Goal: Information Seeking & Learning: Learn about a topic

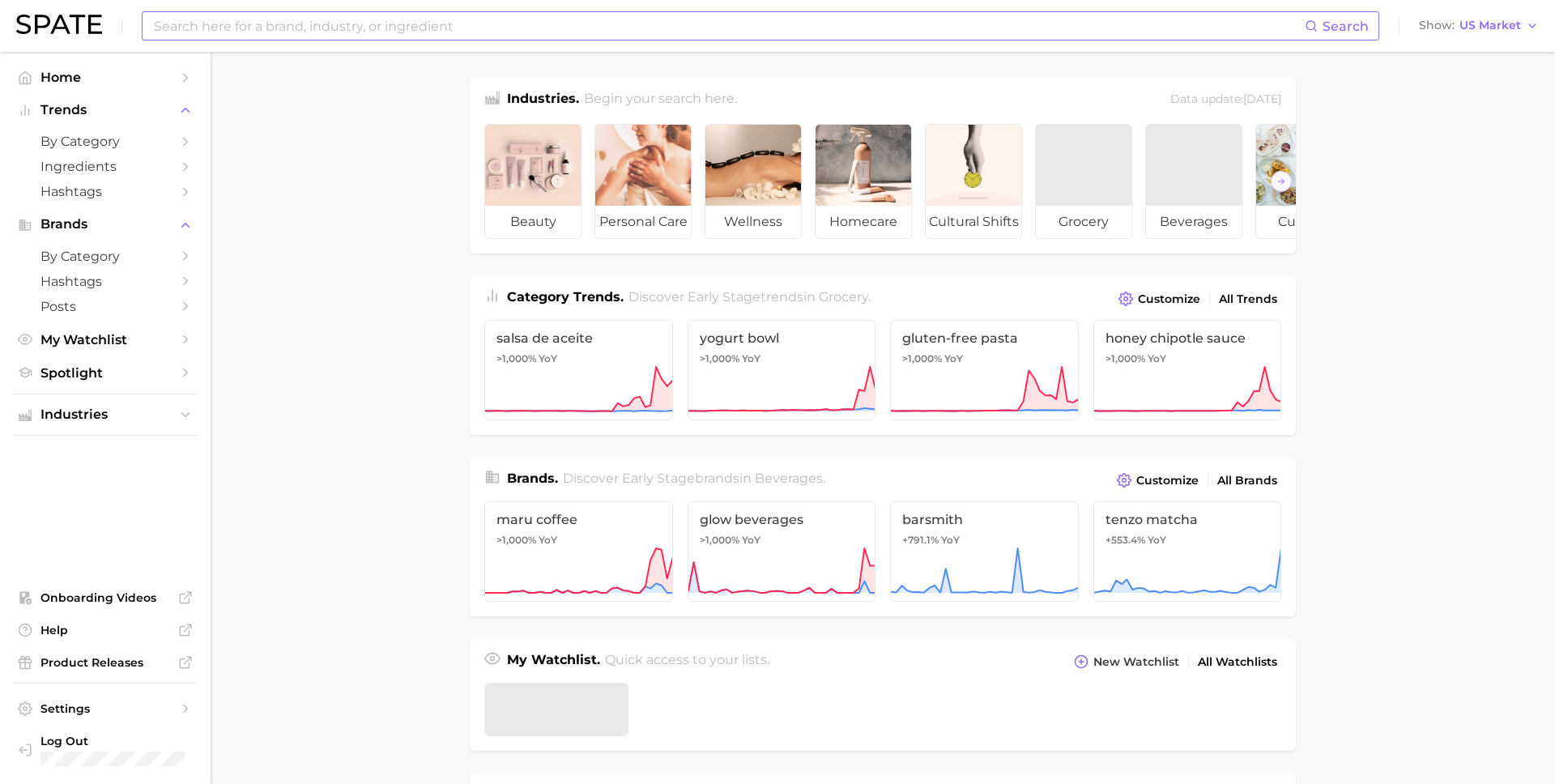
click at [268, 22] on input at bounding box center [729, 25] width 1153 height 27
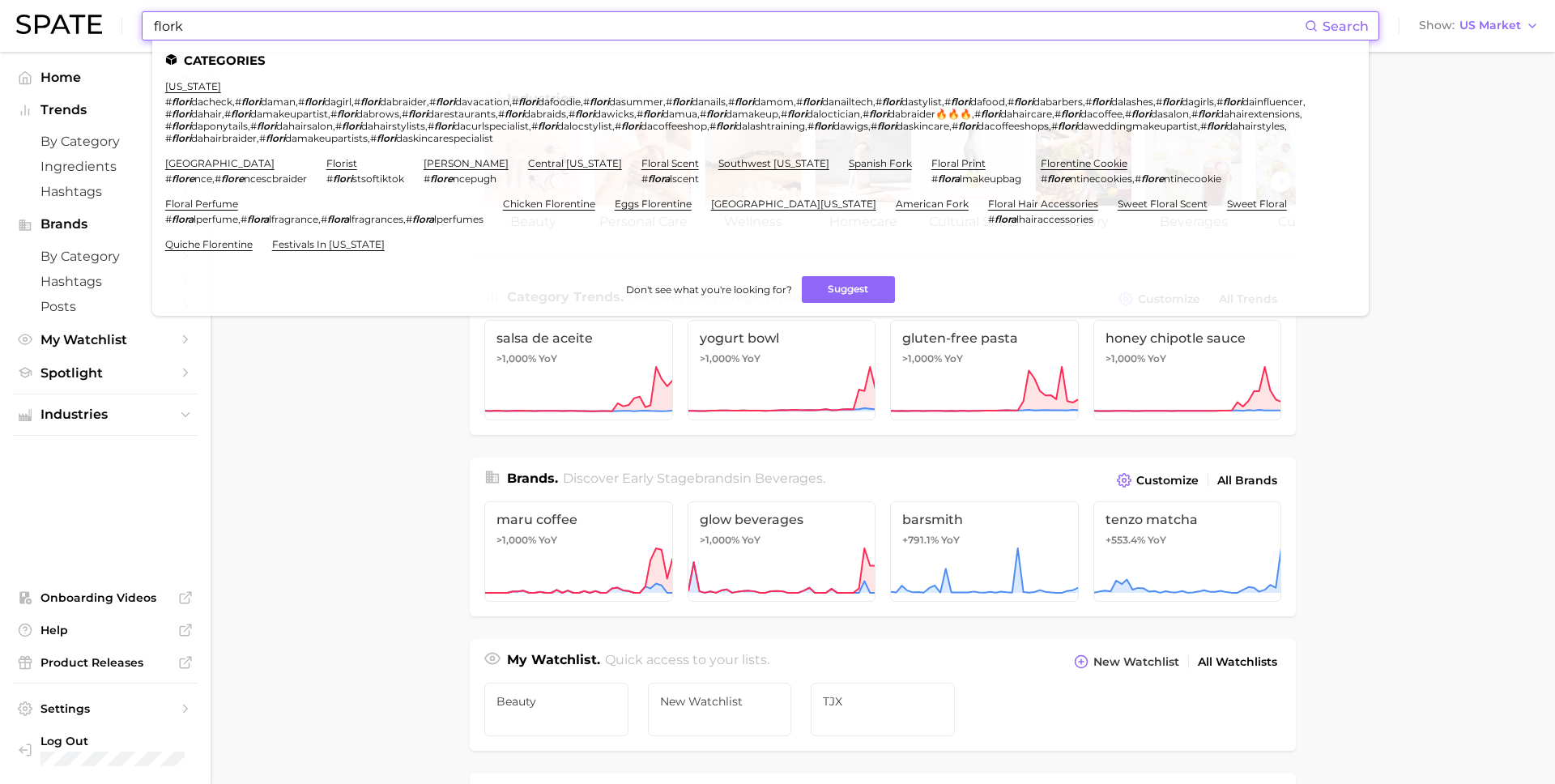
click at [253, 24] on input "flork" at bounding box center [729, 25] width 1153 height 27
type input "flork"
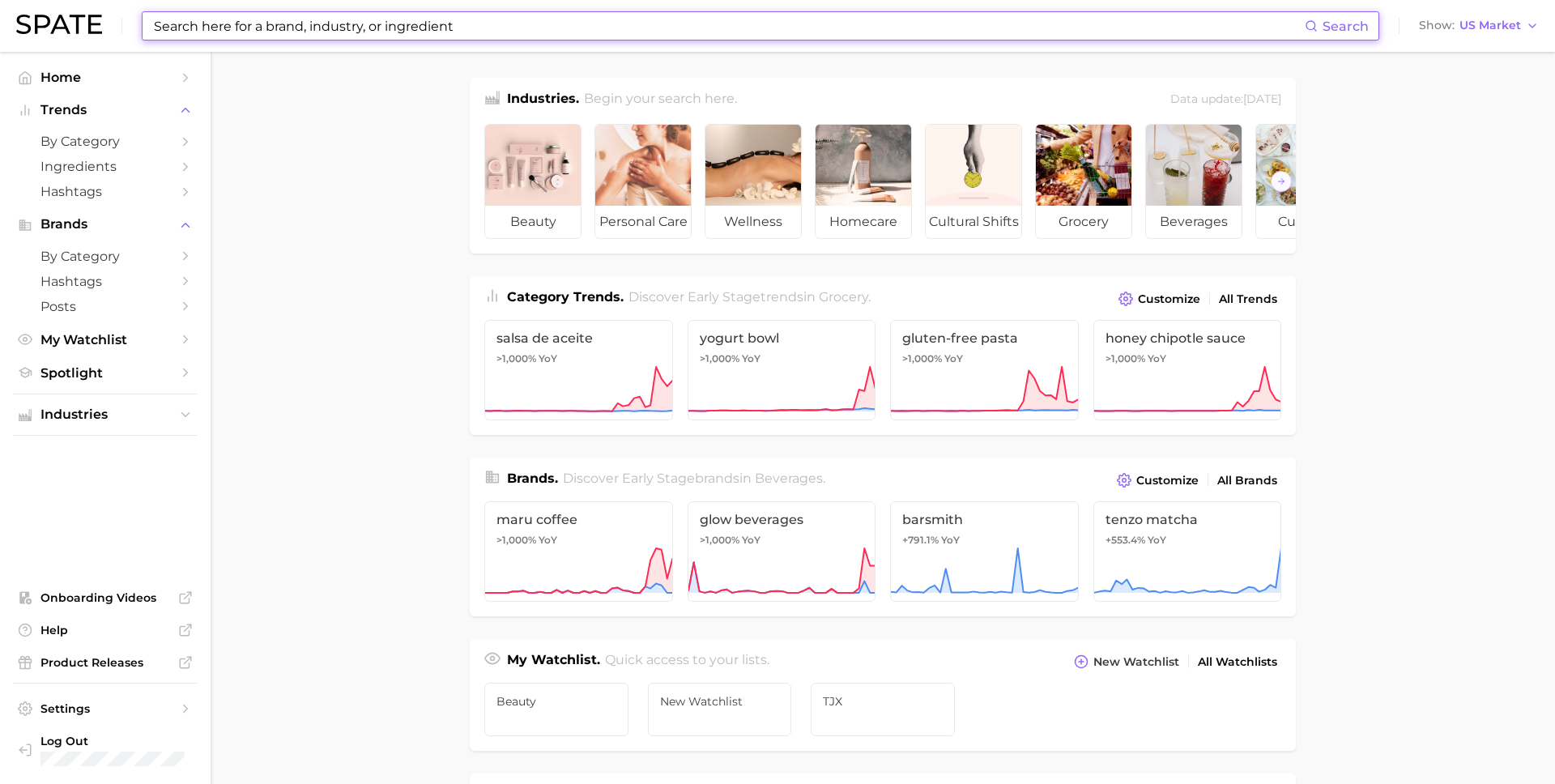
click at [739, 29] on input at bounding box center [729, 25] width 1153 height 27
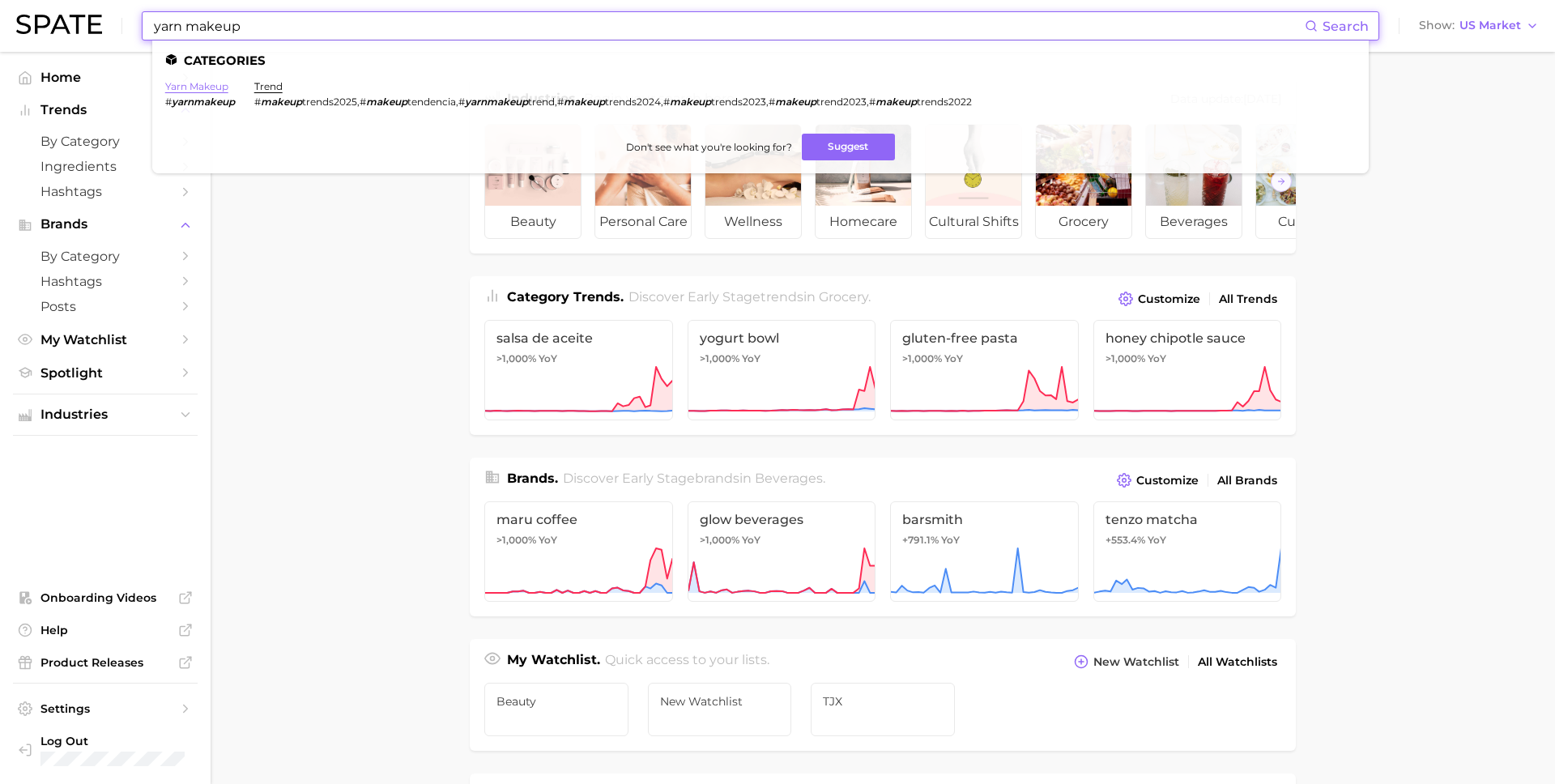
type input "yarn makeup"
click at [196, 91] on link "yarn makeup" at bounding box center [196, 86] width 63 height 12
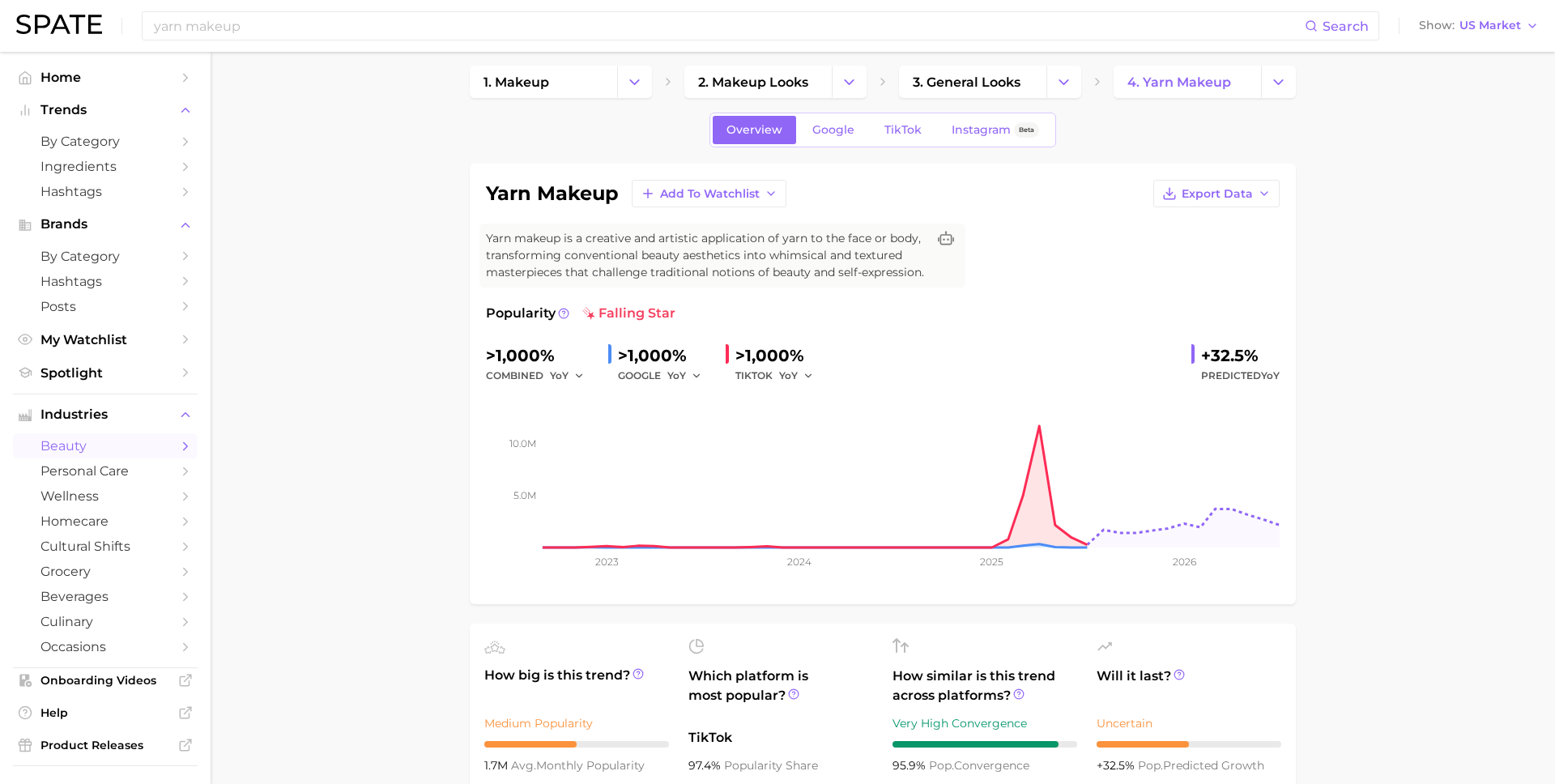
scroll to position [15, 0]
click at [598, 193] on h1 "yarn makeup" at bounding box center [552, 191] width 133 height 20
copy div "yarn makeup Add to Watchlist Export Data"
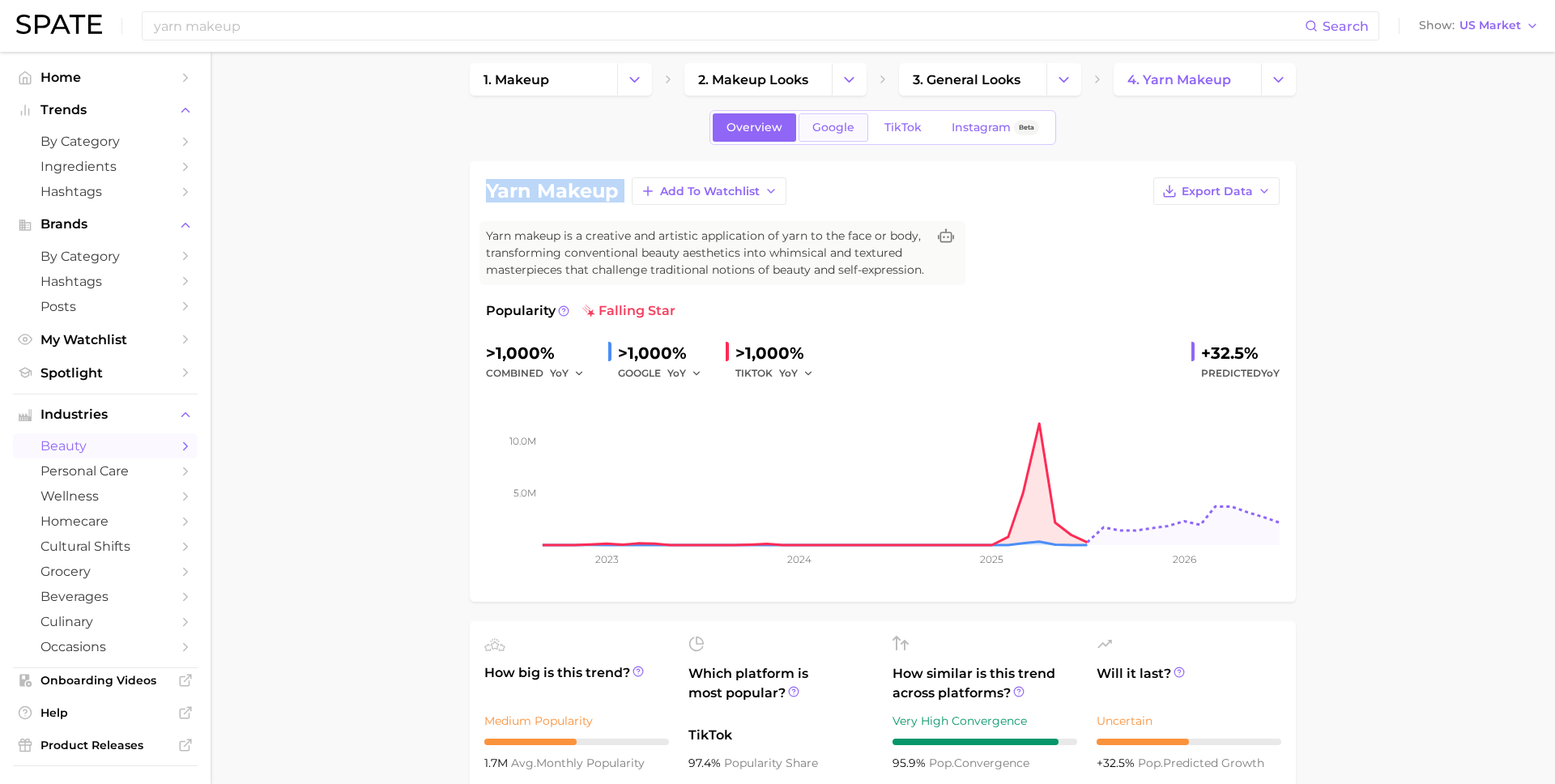
click at [848, 126] on span "Google" at bounding box center [833, 127] width 42 height 14
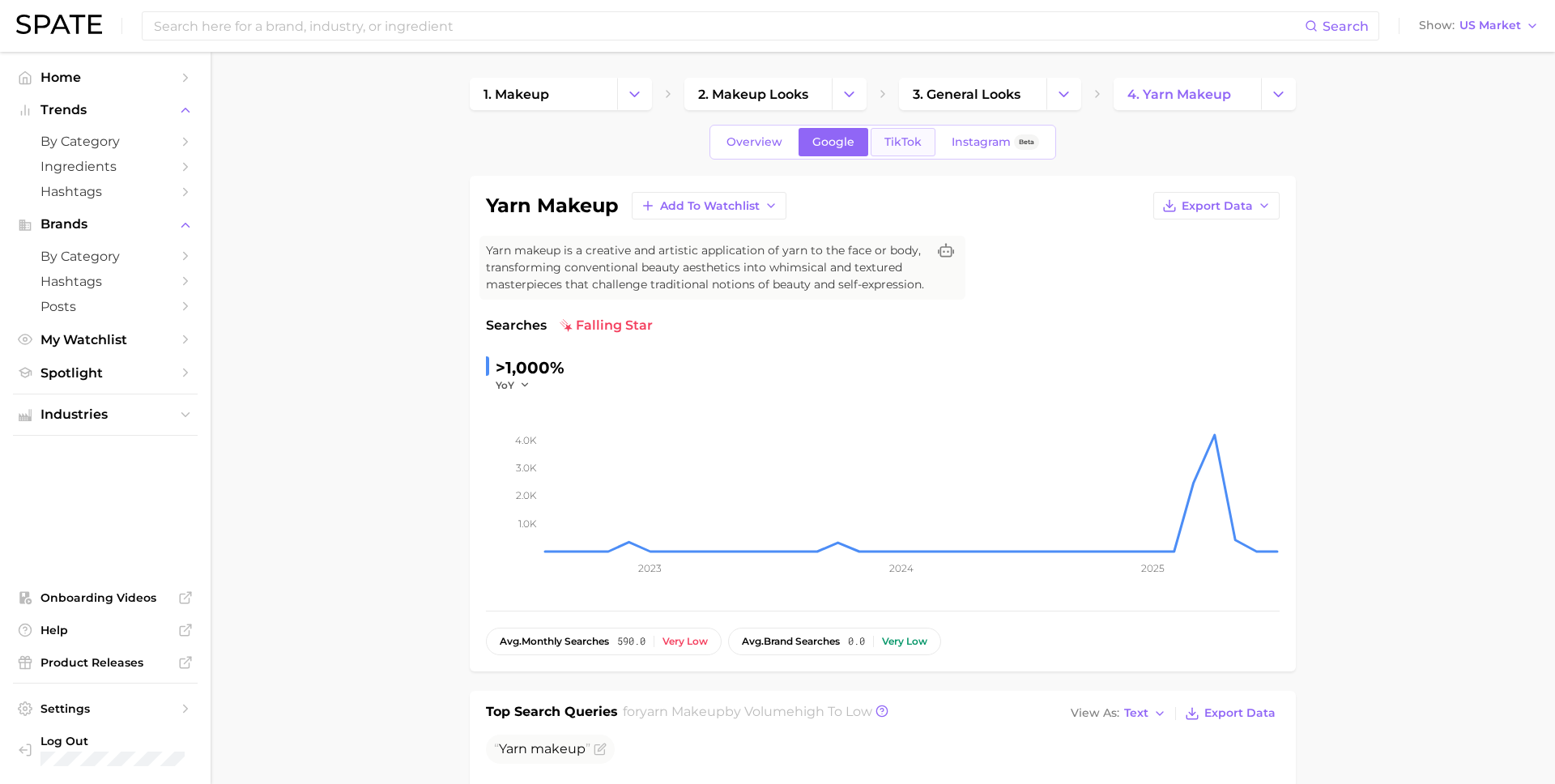
click at [886, 147] on span "TikTok" at bounding box center [903, 142] width 38 height 14
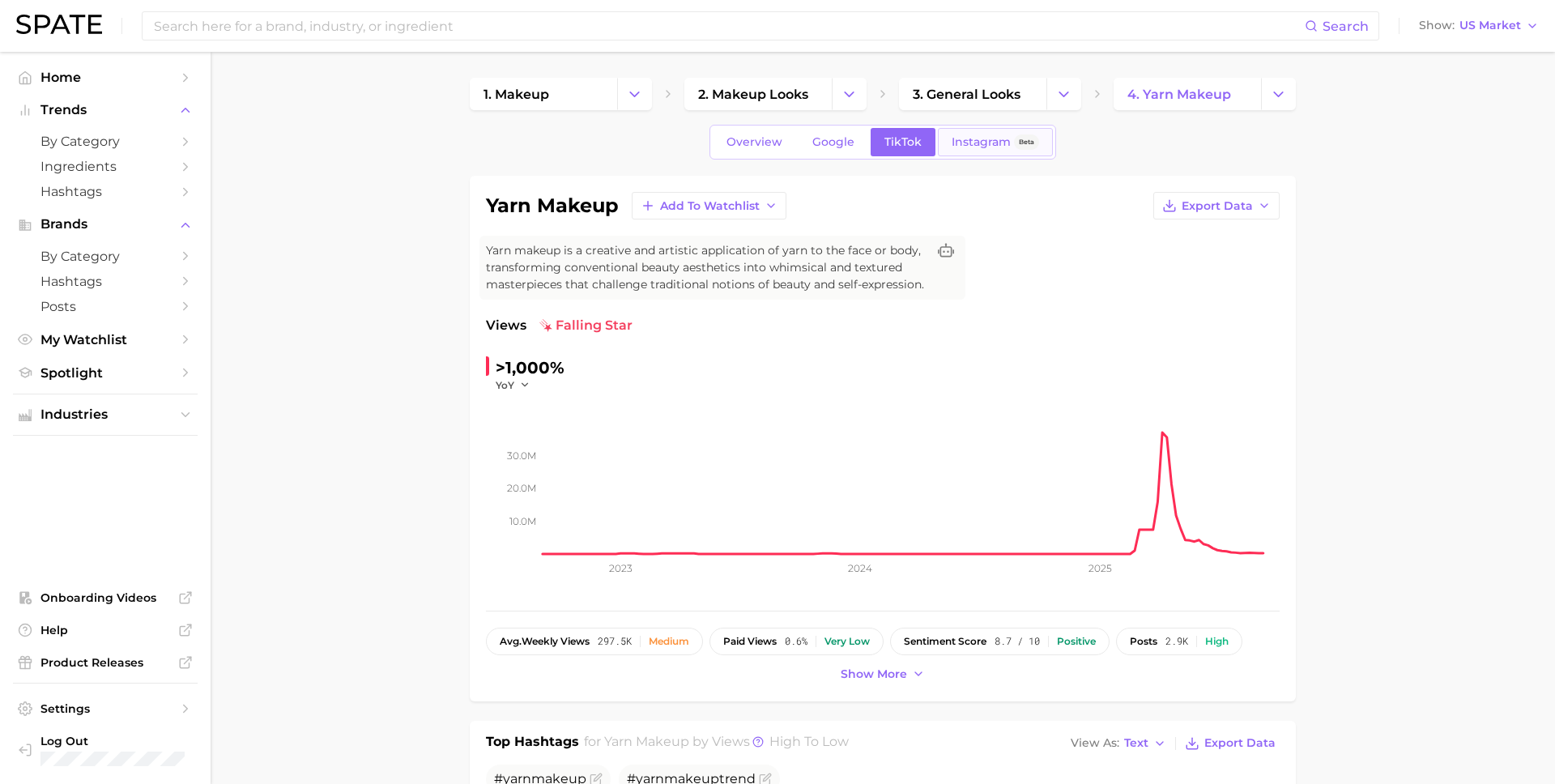
click at [989, 149] on link "Instagram Beta" at bounding box center [996, 142] width 115 height 28
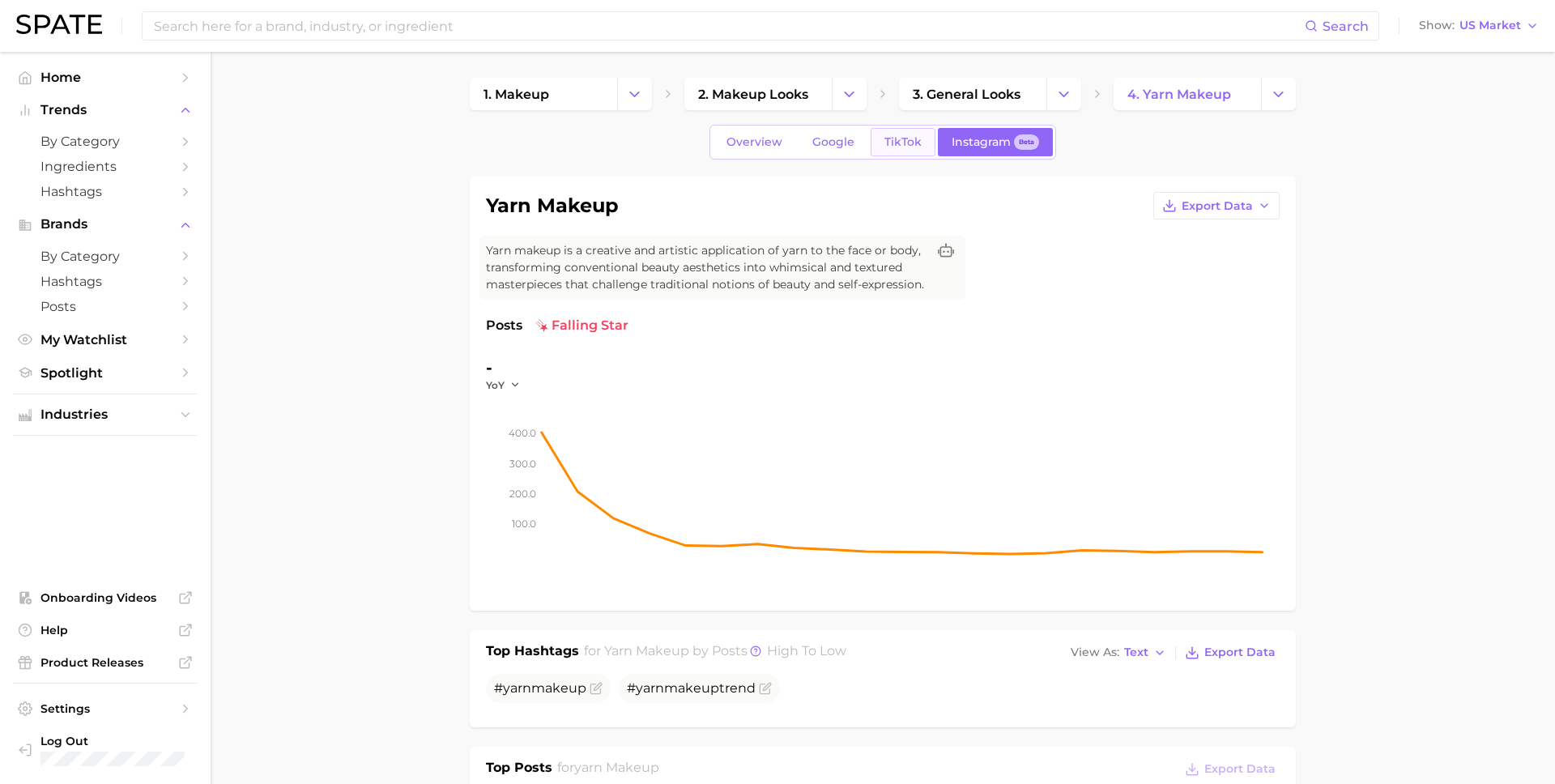
click at [914, 149] on link "TikTok" at bounding box center [903, 142] width 65 height 28
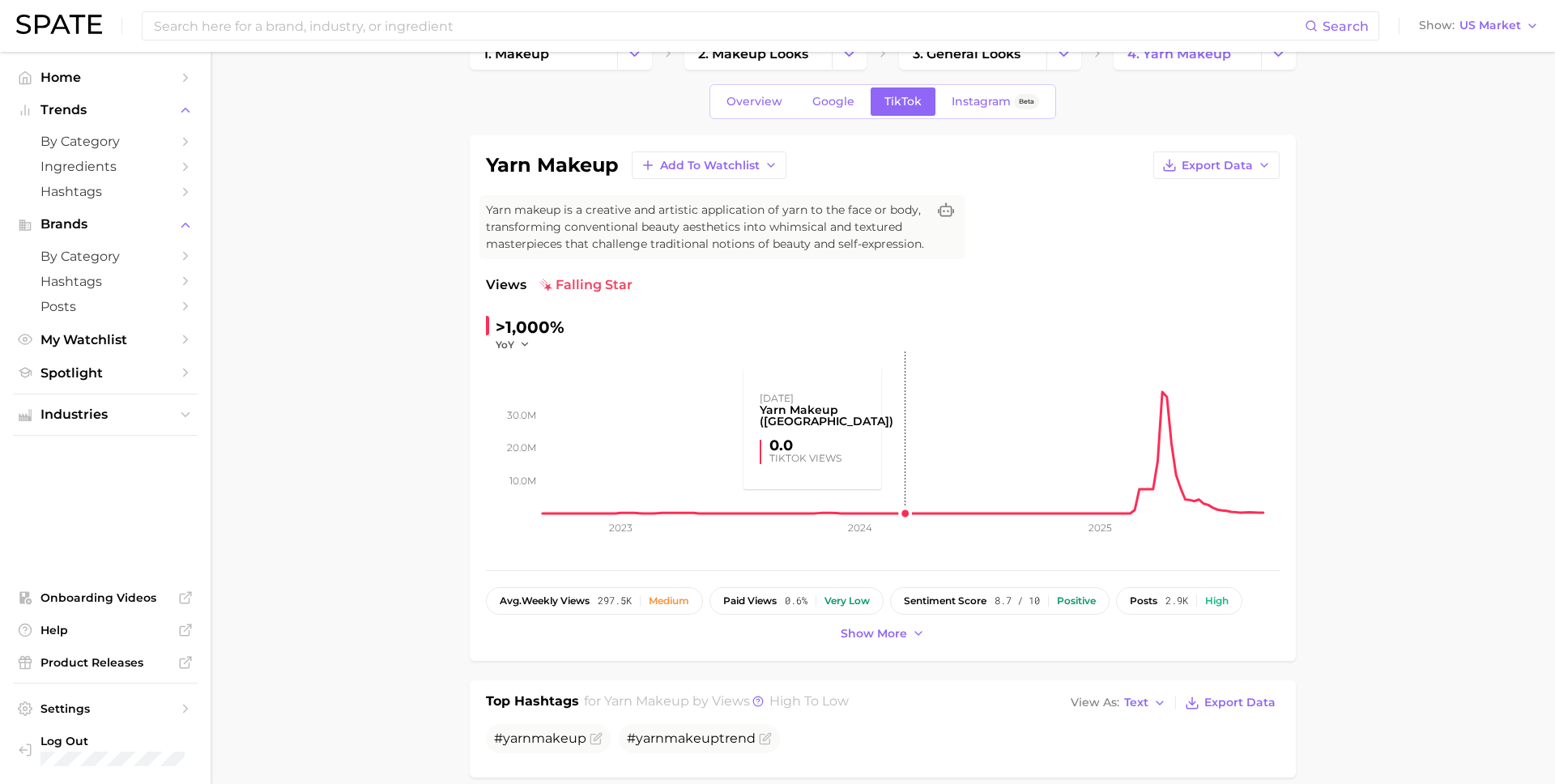
scroll to position [45, 0]
